Goal: Communication & Community: Answer question/provide support

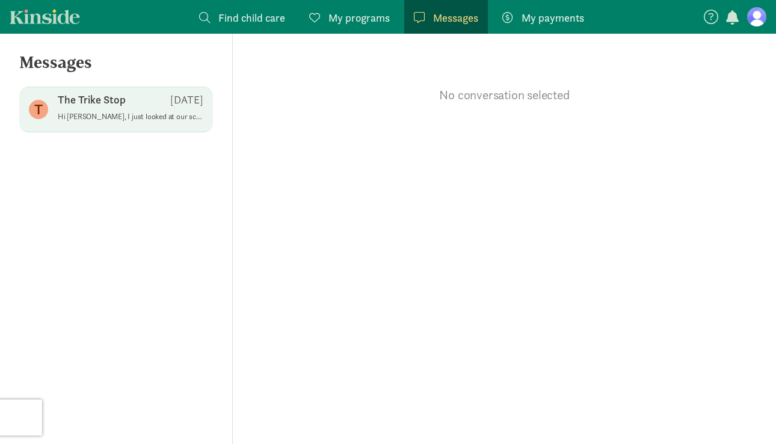
click at [133, 111] on div "The Trike Stop [DATE]" at bounding box center [131, 102] width 146 height 19
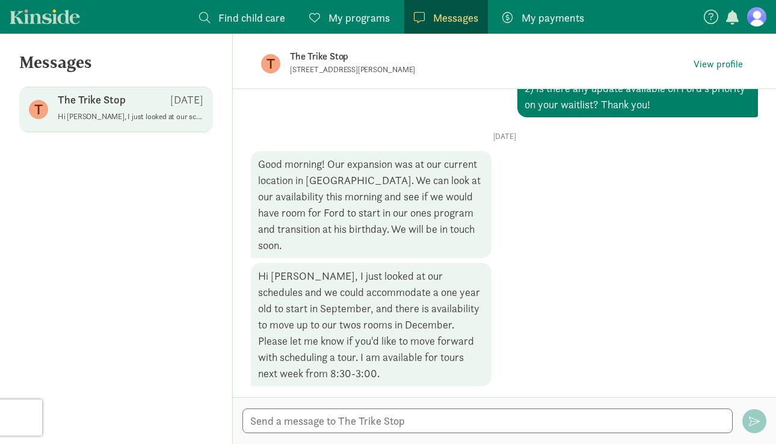
scroll to position [1065, 0]
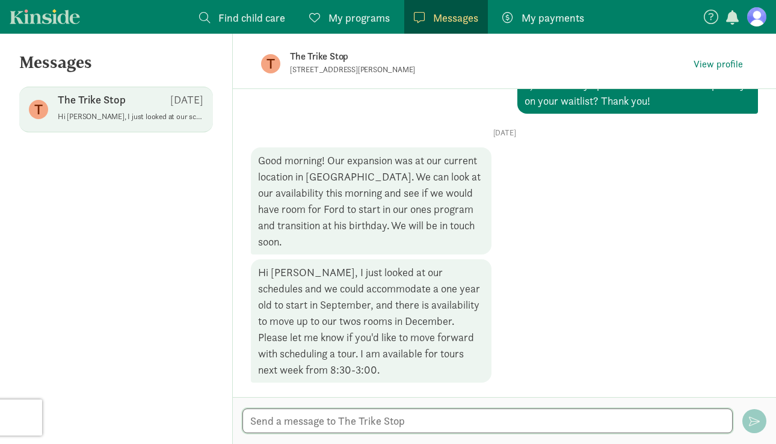
click at [337, 418] on textarea at bounding box center [487, 420] width 490 height 25
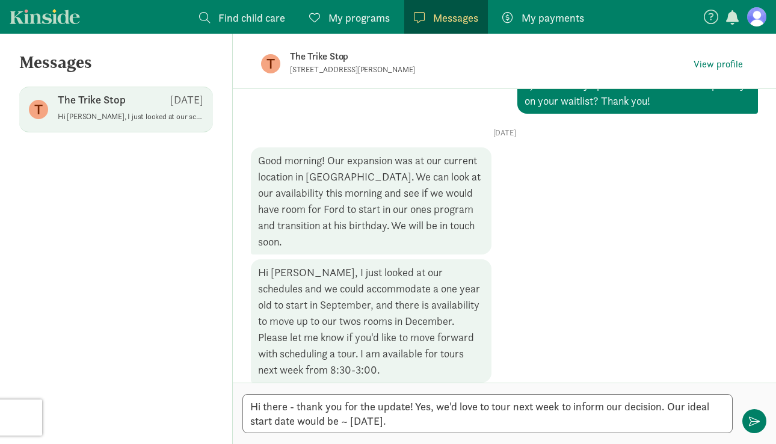
scroll to position [1066, 0]
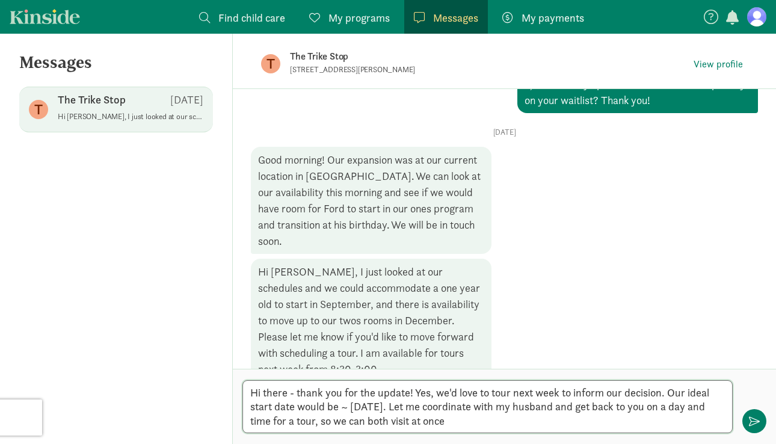
type textarea "Hi there - thank you for the update! Yes, we'd love to tour next week to inform…"
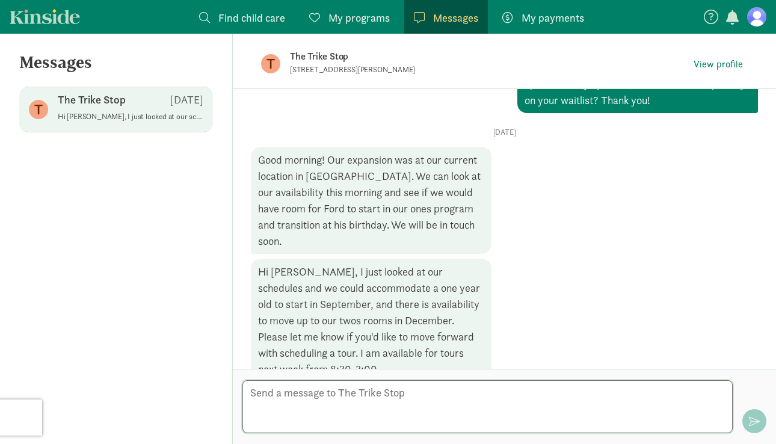
scroll to position [1186, 0]
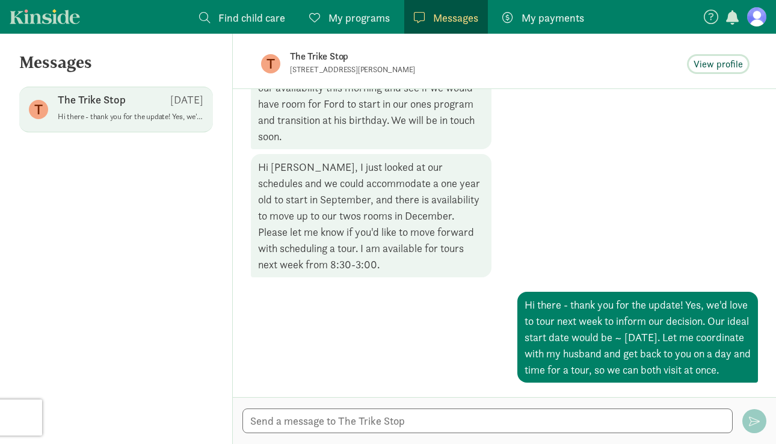
click at [710, 63] on span "View profile" at bounding box center [717, 64] width 49 height 14
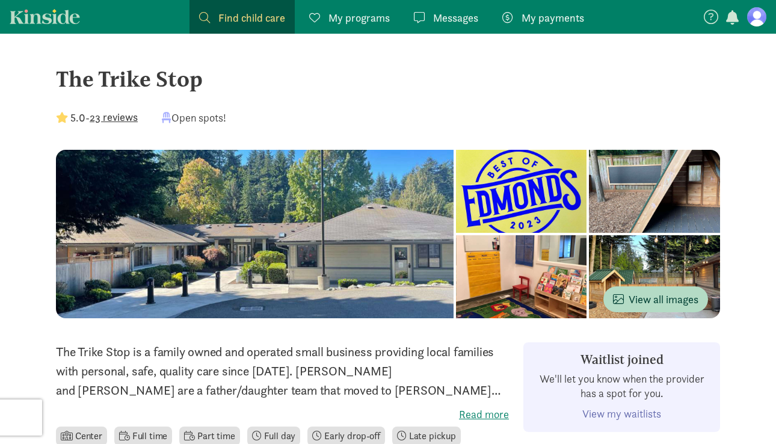
click at [760, 13] on figure at bounding box center [756, 16] width 19 height 19
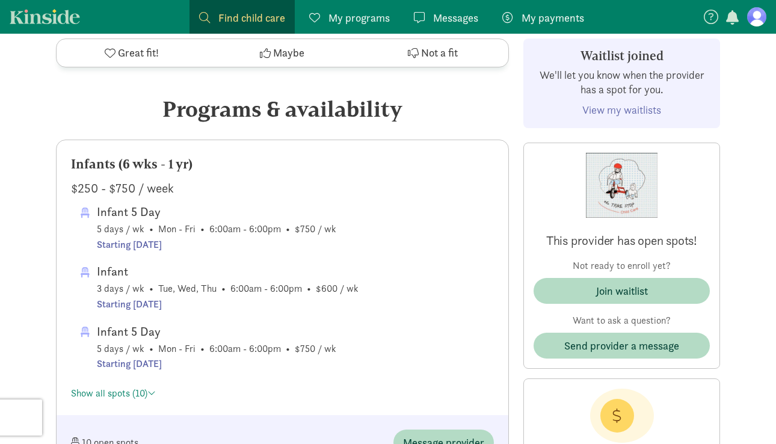
scroll to position [524, 0]
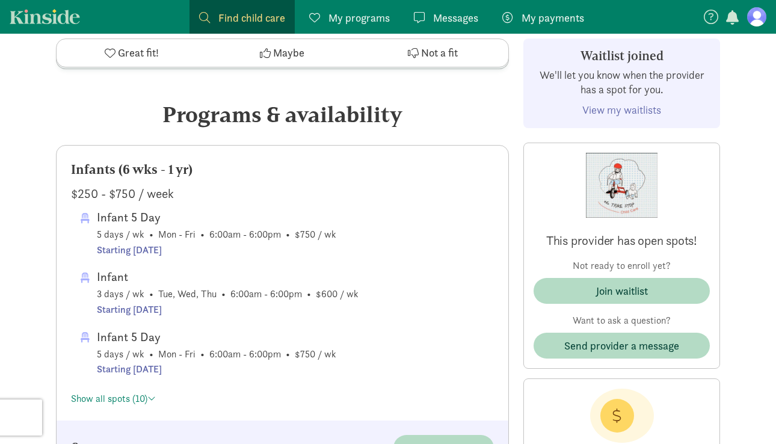
click at [438, 13] on span "Messages" at bounding box center [455, 18] width 45 height 16
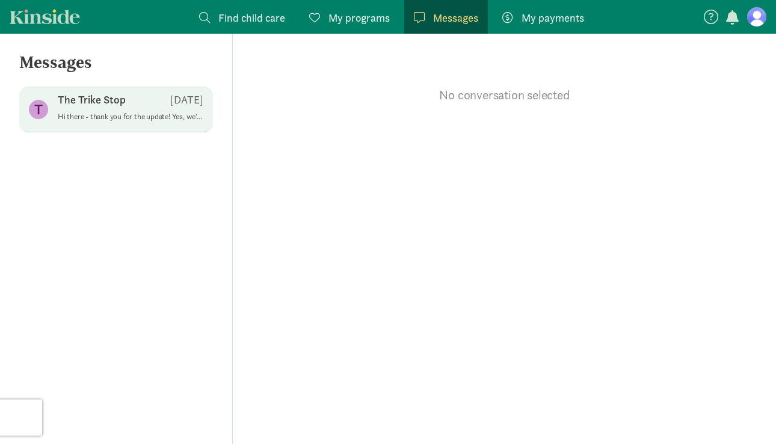
click at [161, 101] on div "The Trike Stop [DATE]" at bounding box center [131, 102] width 146 height 19
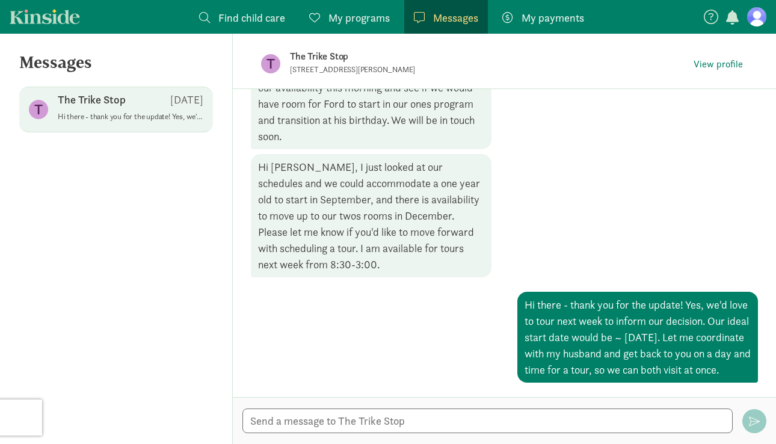
scroll to position [1186, 0]
